Goal: Navigation & Orientation: Find specific page/section

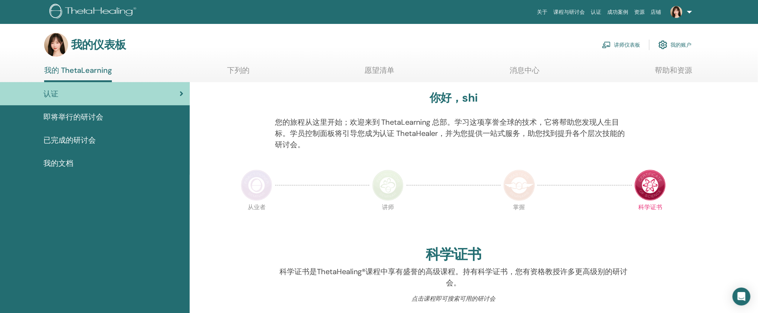
click at [626, 50] on link "讲师仪表板" at bounding box center [621, 45] width 38 height 16
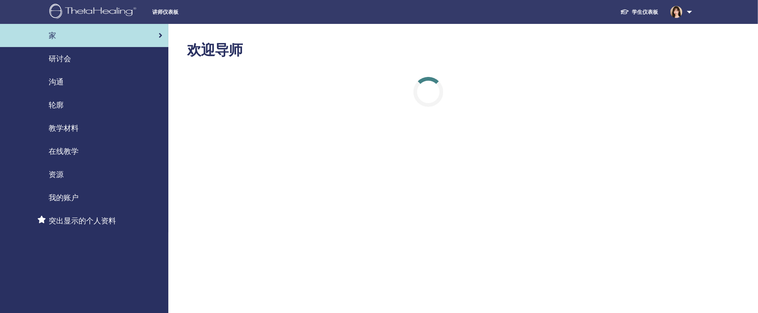
click at [81, 62] on div "研讨会" at bounding box center [84, 58] width 156 height 11
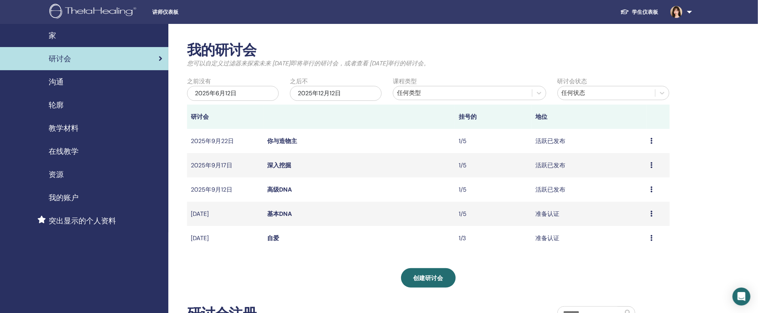
click at [82, 89] on link "沟通" at bounding box center [84, 81] width 168 height 23
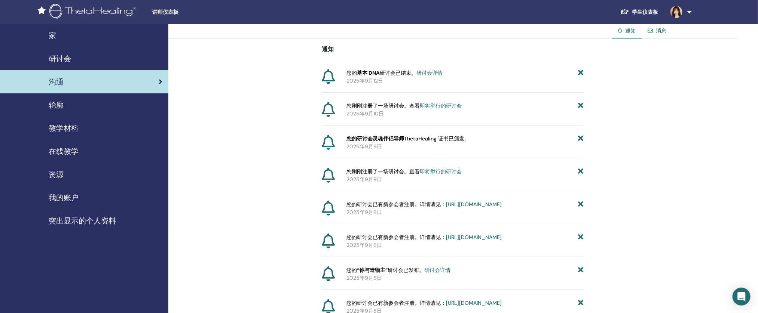
click at [93, 6] on img at bounding box center [93, 12] width 89 height 17
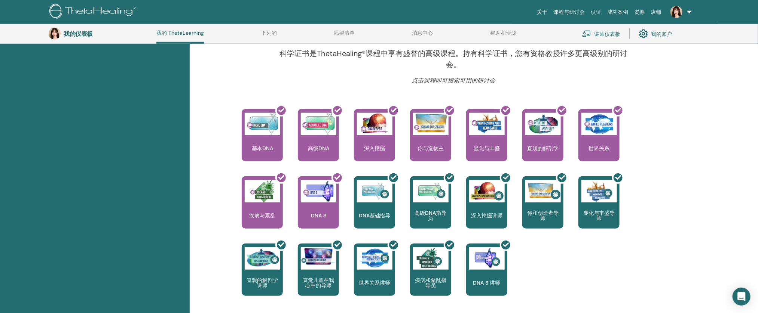
scroll to position [256, 0]
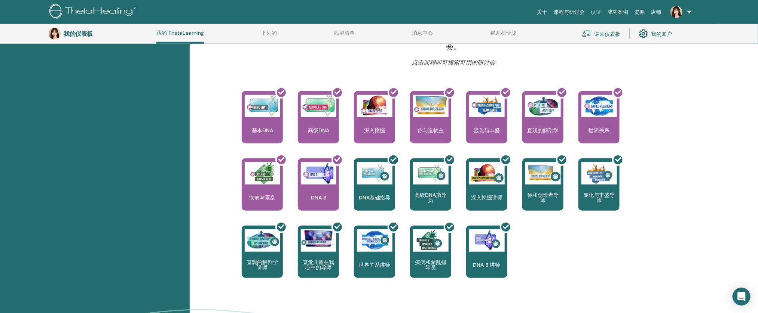
click at [608, 39] on link "讲师仪表板" at bounding box center [601, 33] width 38 height 16
